Goal: Task Accomplishment & Management: Use online tool/utility

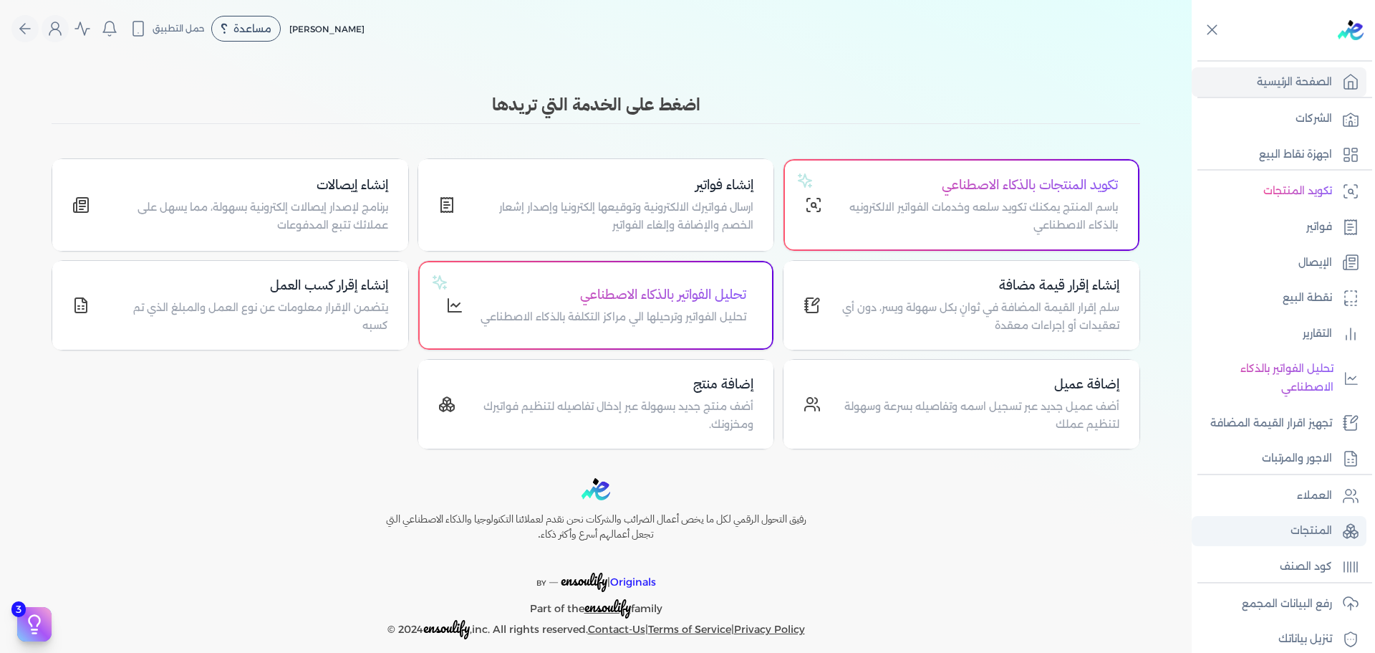
scroll to position [121, 0]
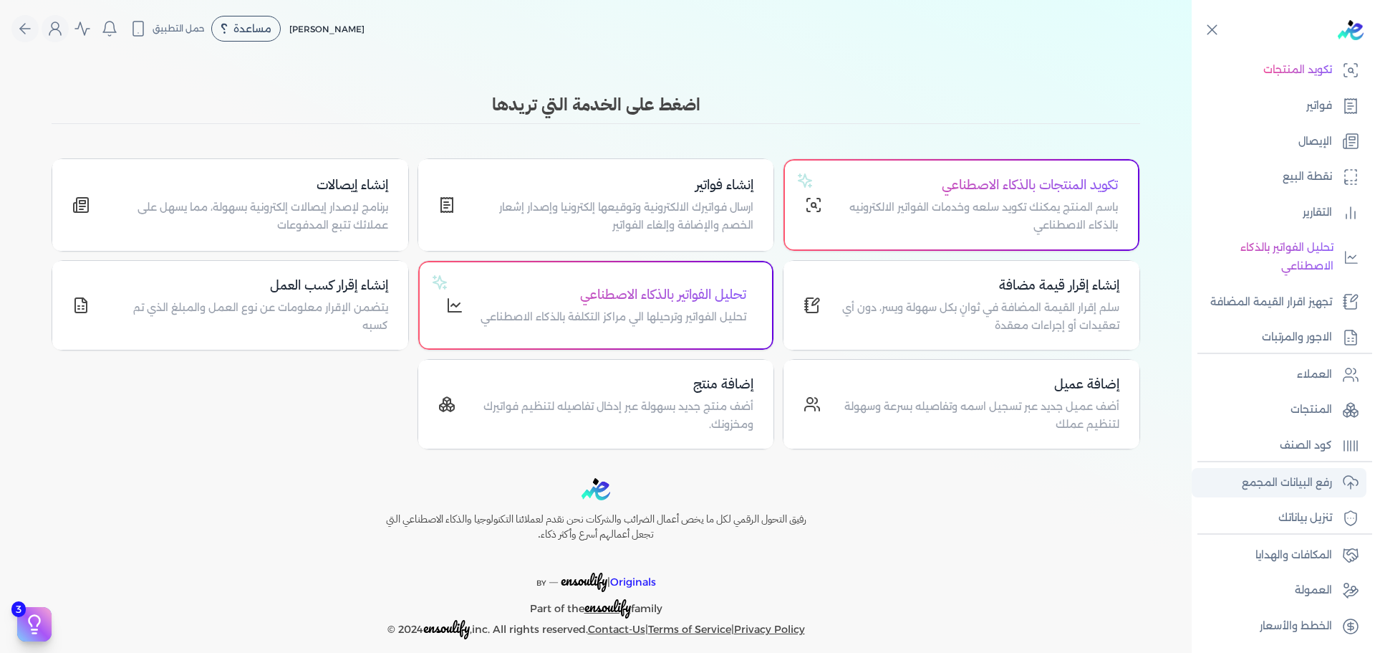
click at [1302, 484] on p "رفع البيانات المجمع" at bounding box center [1287, 483] width 90 height 19
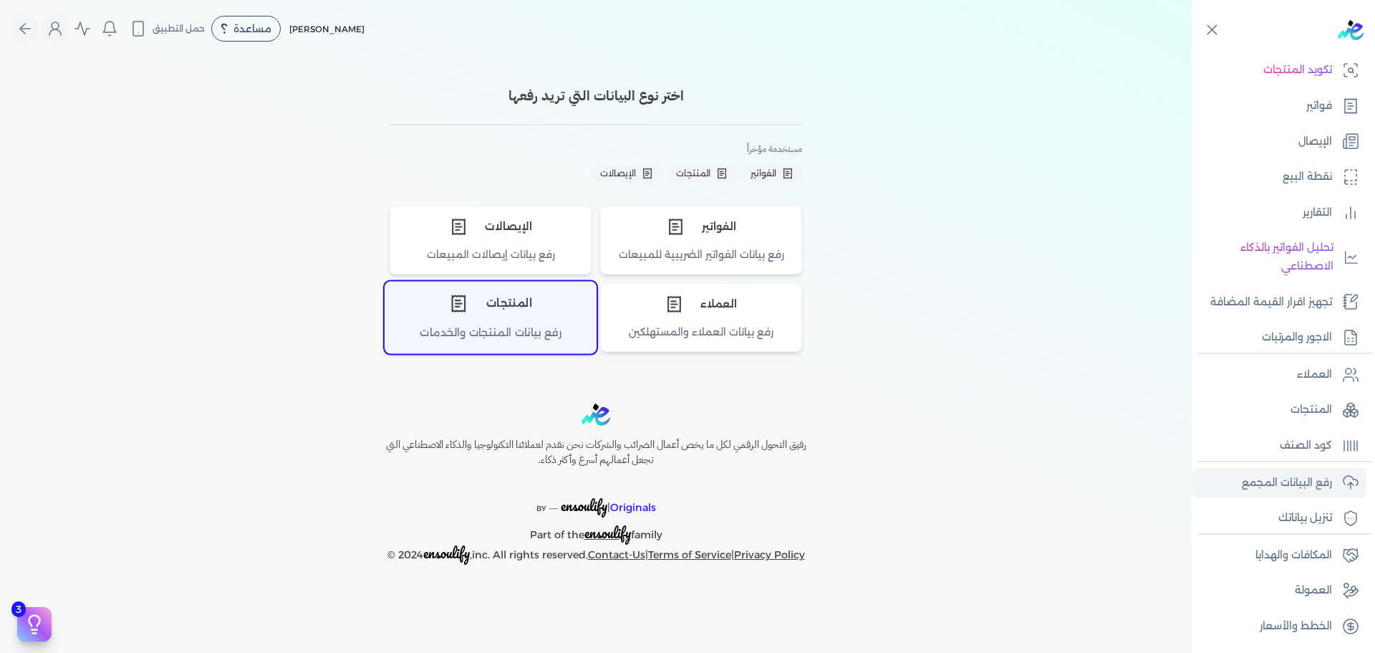
click at [518, 304] on div "المنتجات" at bounding box center [490, 303] width 211 height 43
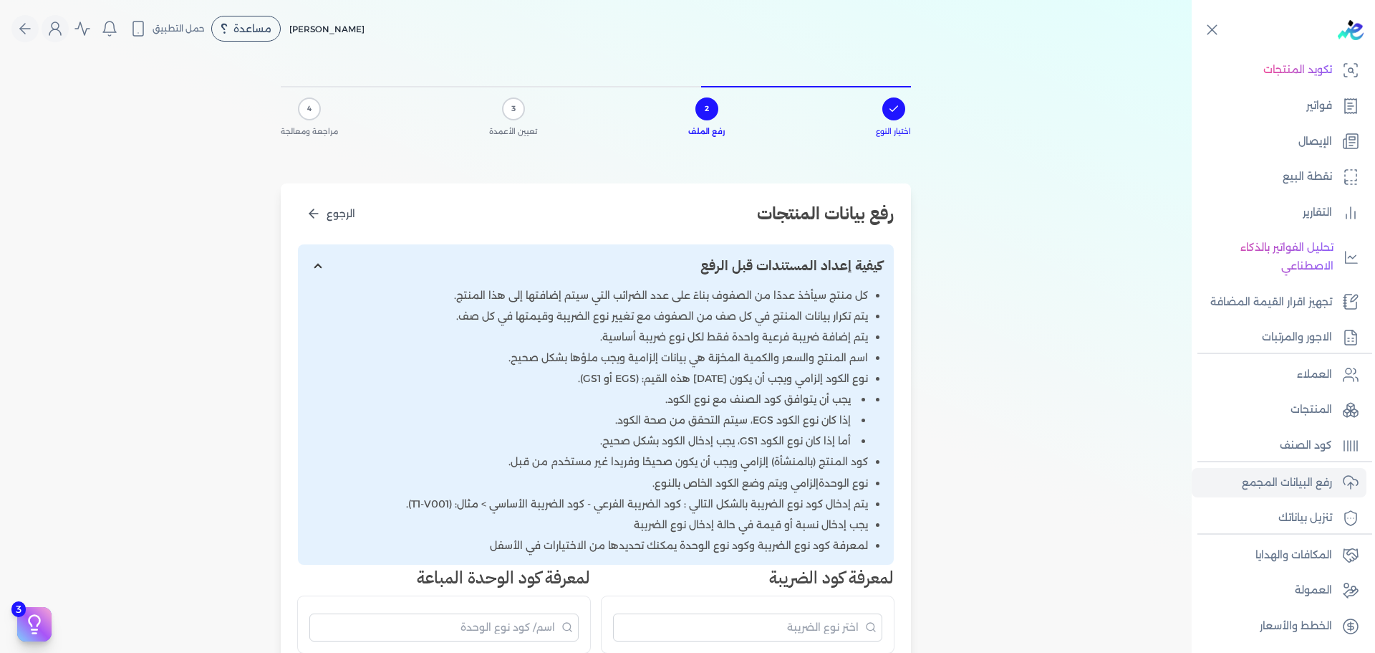
scroll to position [501, 0]
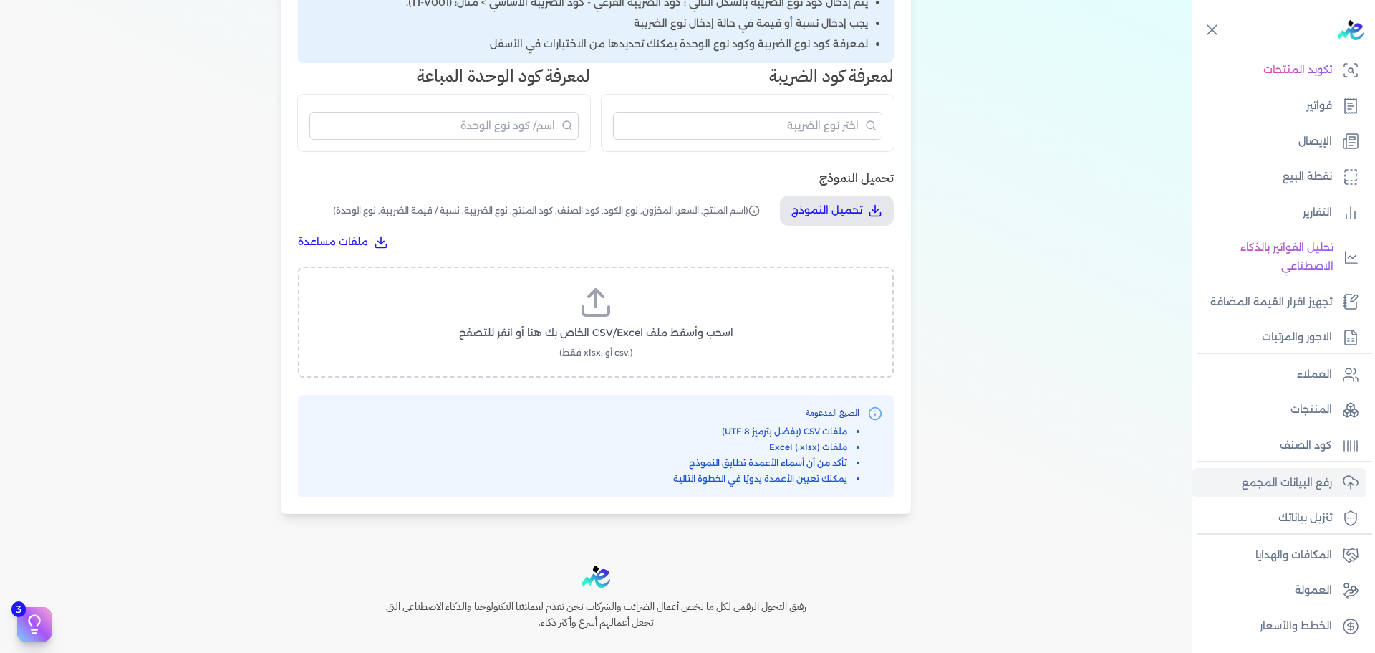
click at [820, 193] on div "تحميل النموذج تحميل النموذج (اسم المنتج, السعر, المخزون, نوع الكود, كود الصنف, …" at bounding box center [596, 208] width 596 height 81
click at [826, 210] on p "تحميل النموذج" at bounding box center [827, 210] width 71 height 19
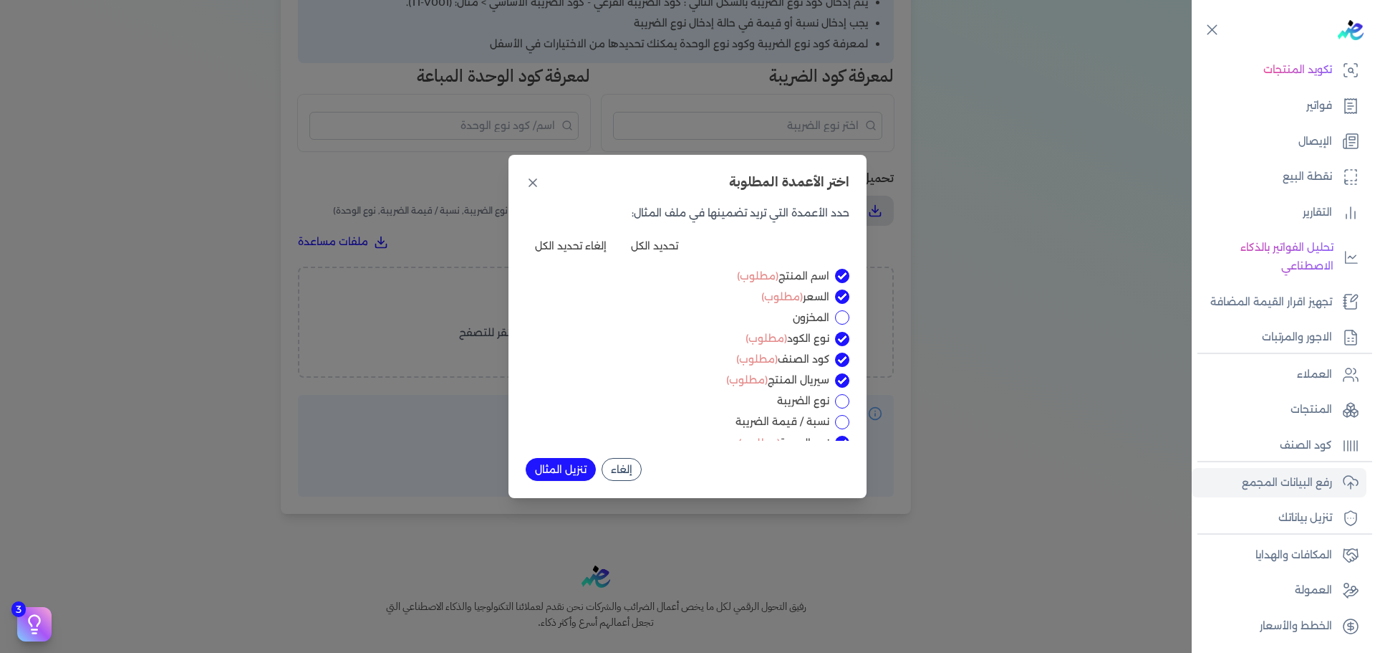
click at [955, 149] on div "اختر الأعمدة المطلوبة حدد الأعمدة التي تريد تضمينها في ملف المثال: تحديد الكل إ…" at bounding box center [687, 326] width 1375 height 653
click at [530, 186] on icon at bounding box center [532, 182] width 7 height 7
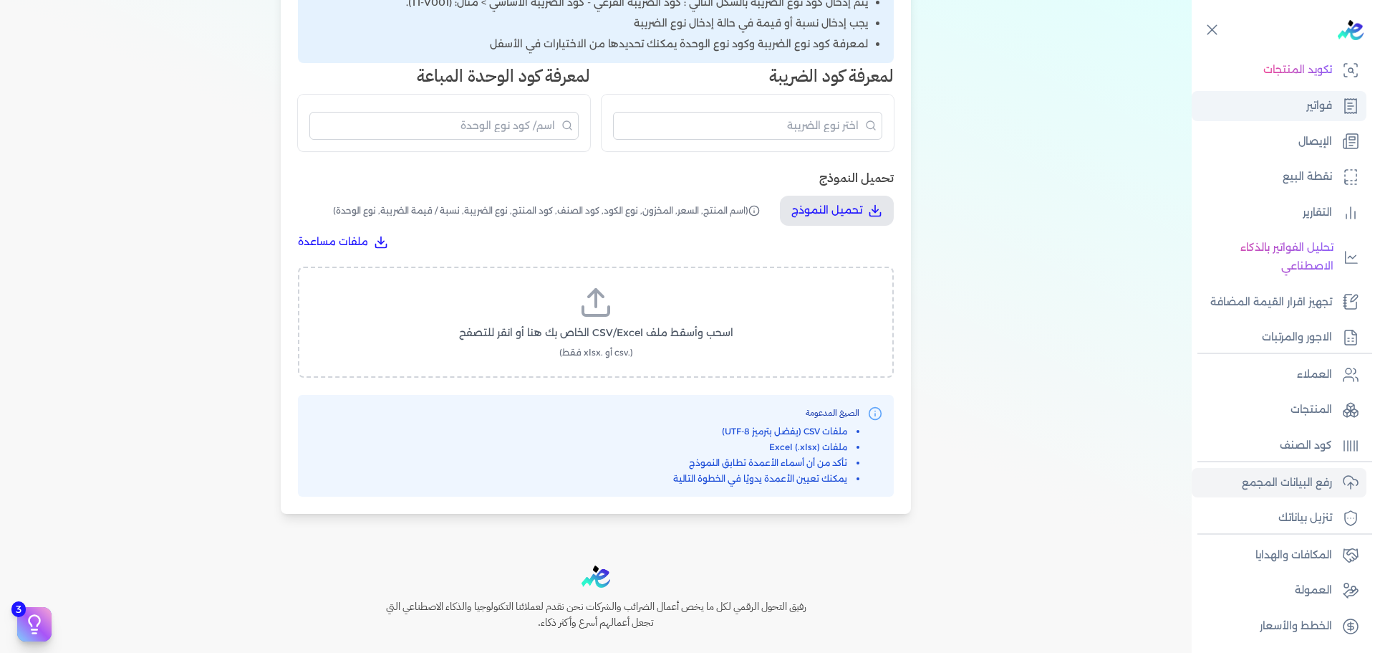
click at [1336, 108] on link "فواتير" at bounding box center [1279, 106] width 175 height 30
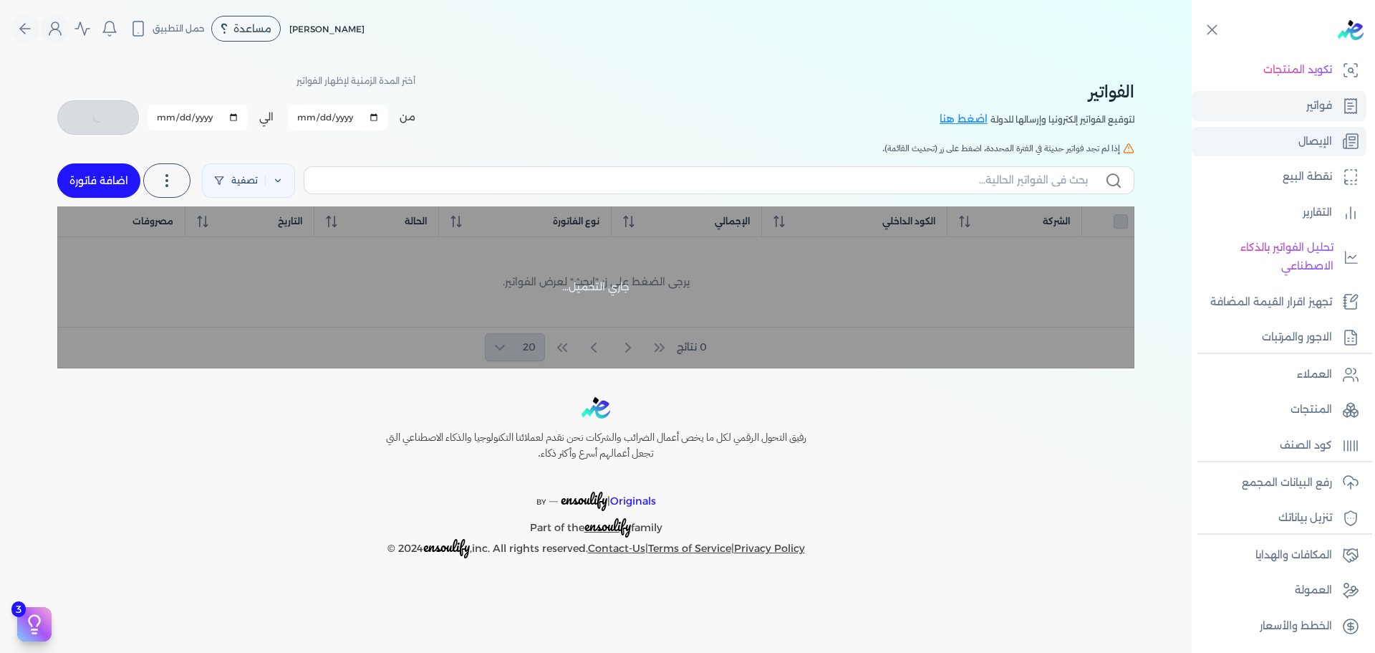
checkbox input "false"
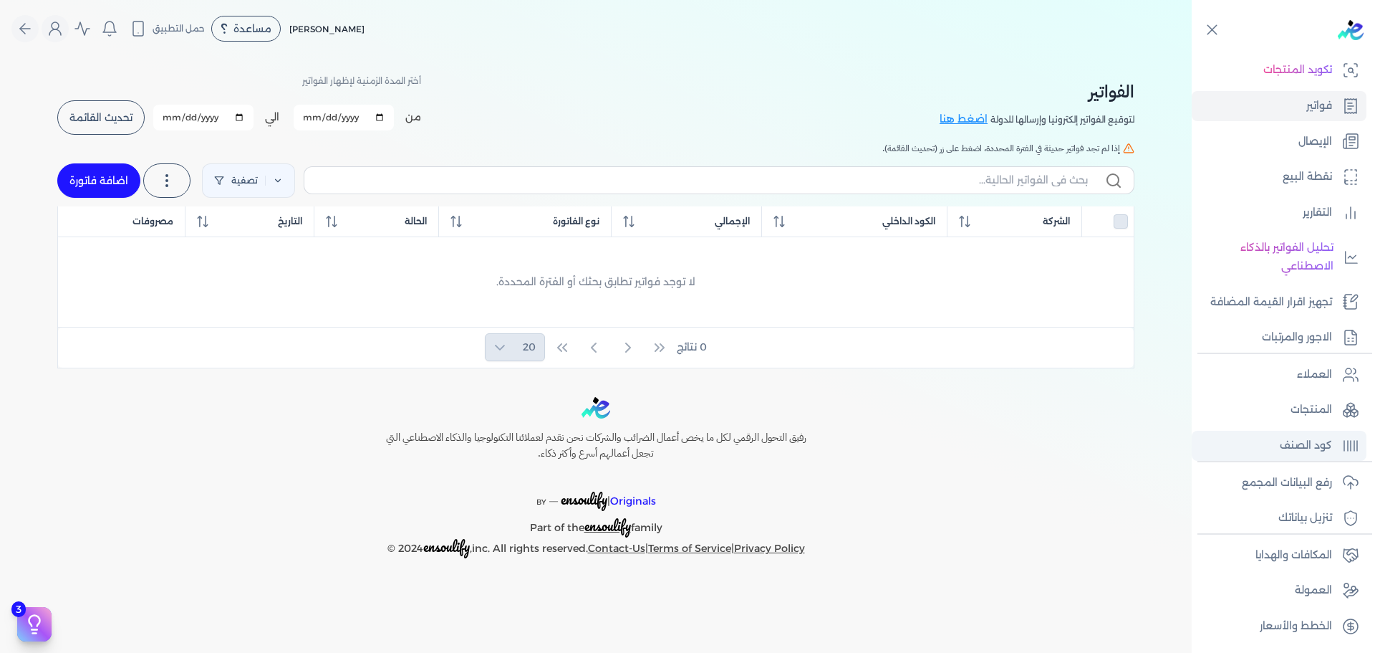
click at [1286, 439] on p "كود الصنف" at bounding box center [1306, 445] width 52 height 19
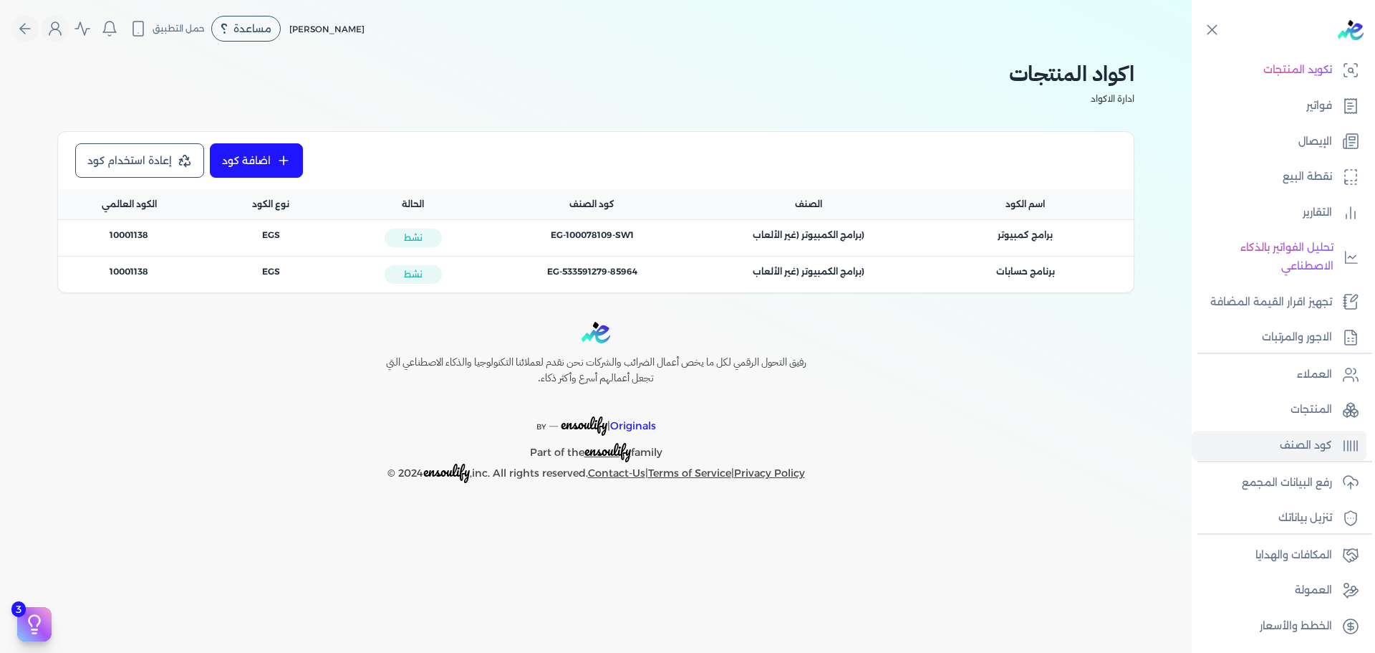
drag, startPoint x: 511, startPoint y: 233, endPoint x: 649, endPoint y: 233, distance: 138.3
click at [649, 233] on div "كود الصنف : EG-100078109-SW1" at bounding box center [592, 235] width 182 height 13
click at [444, 236] on div "الحالة : نشط" at bounding box center [412, 238] width 125 height 19
click at [133, 241] on span "الكود العام : 10001138" at bounding box center [129, 235] width 39 height 13
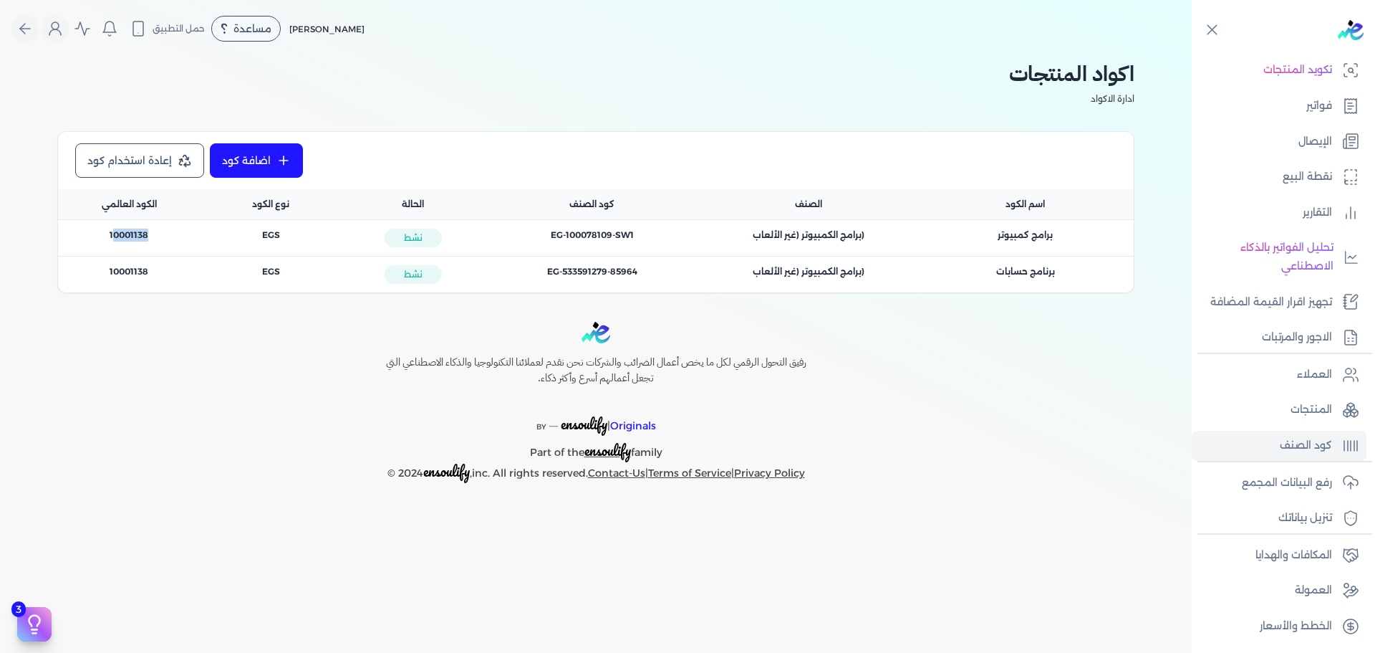
click at [133, 241] on span "الكود العام : 10001138" at bounding box center [129, 235] width 39 height 13
drag, startPoint x: 910, startPoint y: 235, endPoint x: 740, endPoint y: 246, distance: 170.1
click at [740, 246] on div "الصنف : (برامج الكمبيوتر (غير الألعاب" at bounding box center [809, 238] width 216 height 36
drag, startPoint x: 1072, startPoint y: 239, endPoint x: 954, endPoint y: 241, distance: 118.2
click at [954, 241] on div "اسم المنتج : برامج كمبيوتر" at bounding box center [1026, 235] width 182 height 13
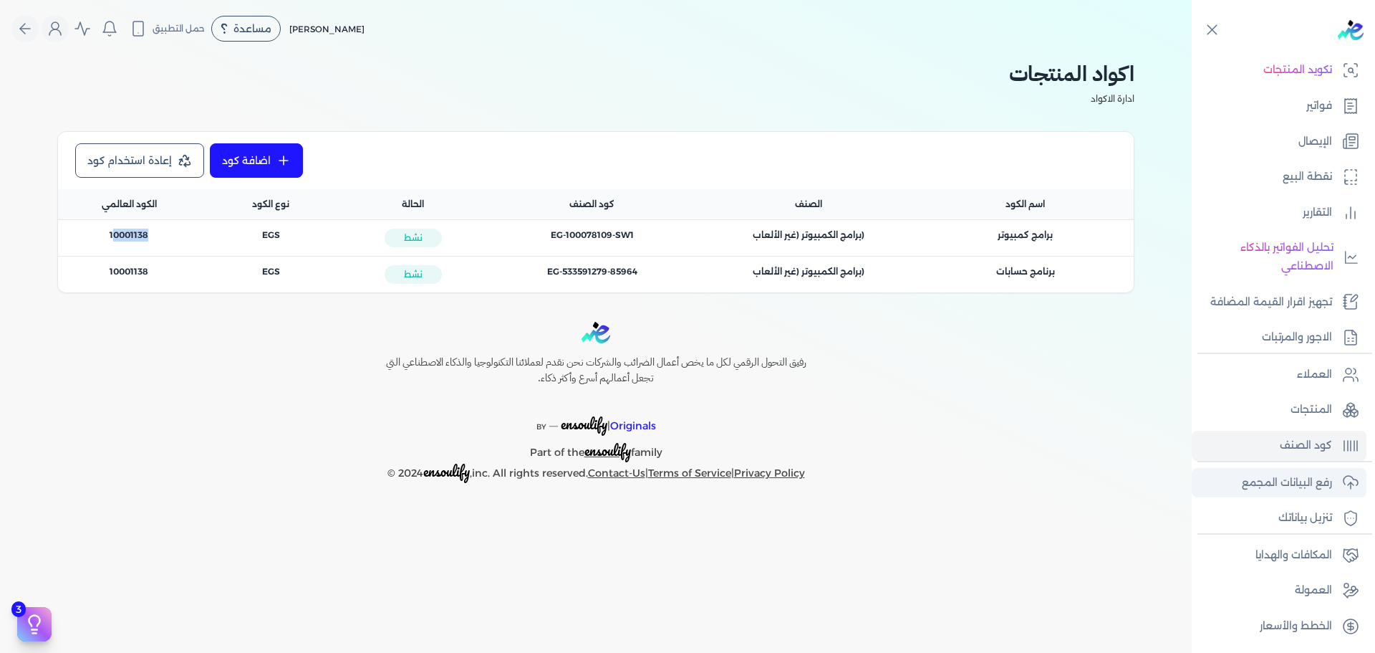
drag, startPoint x: 1327, startPoint y: 485, endPoint x: 1318, endPoint y: 491, distance: 10.9
click at [1327, 485] on p "رفع البيانات المجمع" at bounding box center [1287, 483] width 90 height 19
